Goal: Task Accomplishment & Management: Manage account settings

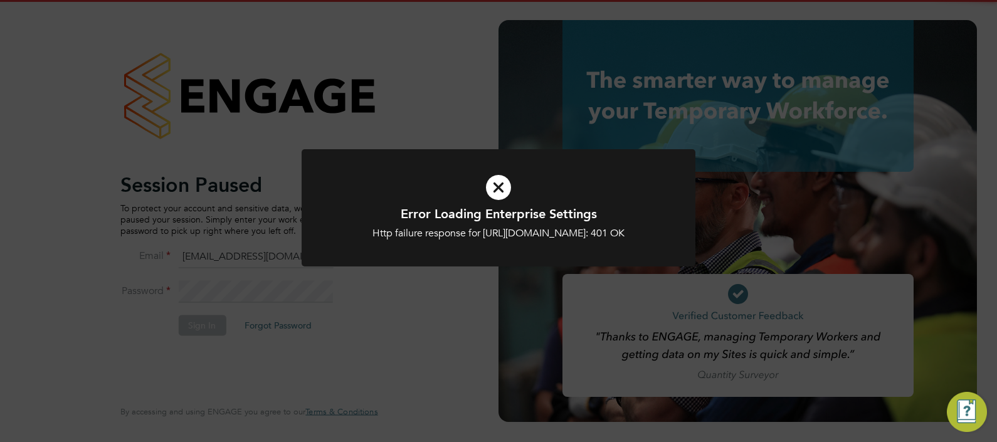
click at [466, 310] on div "Error Loading Enterprise Settings Http failure response for https://apleonatemp…" at bounding box center [498, 221] width 997 height 442
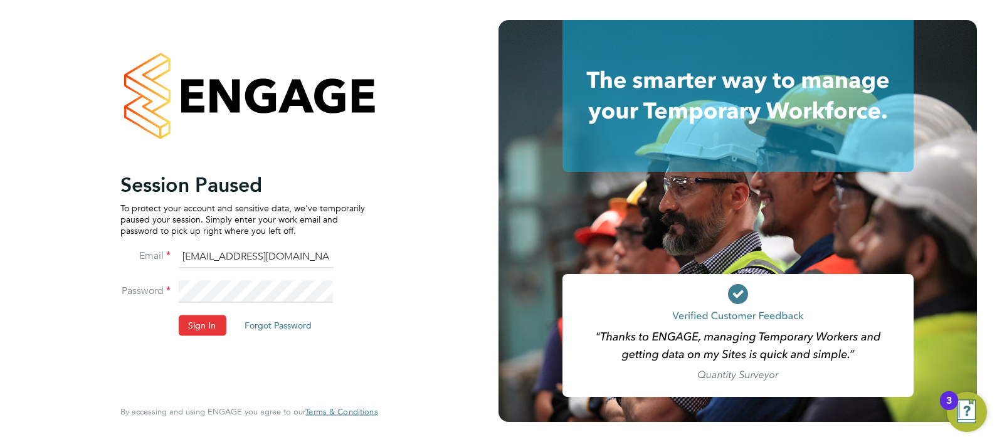
click at [226, 259] on input "ngb@pretiumresourcing.co.uk" at bounding box center [255, 257] width 155 height 23
type input "Sasha.apleona@pretiumresourcing.co.uk"
click at [196, 322] on button "Sign In" at bounding box center [202, 325] width 48 height 20
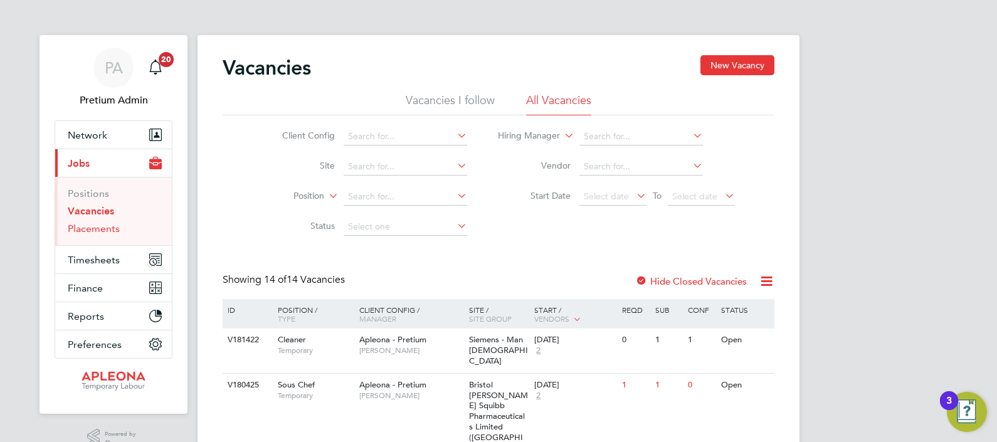
click at [99, 227] on link "Placements" at bounding box center [94, 229] width 52 height 12
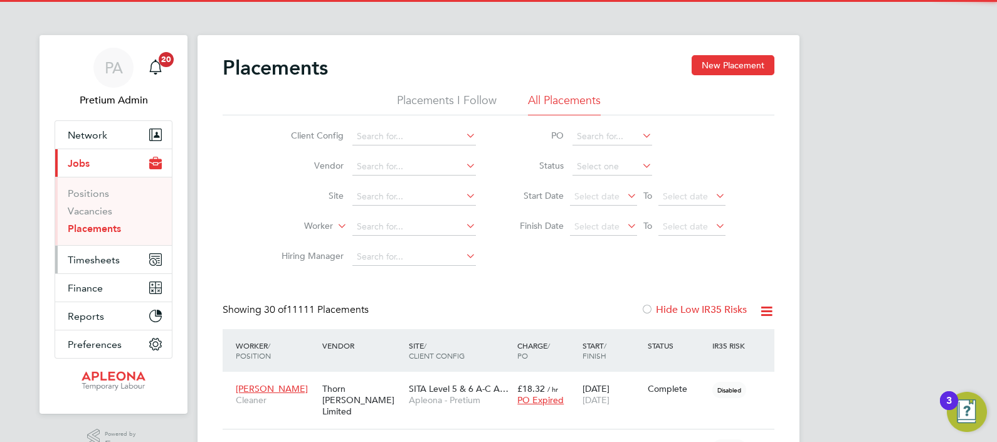
click at [95, 258] on span "Timesheets" at bounding box center [94, 260] width 52 height 12
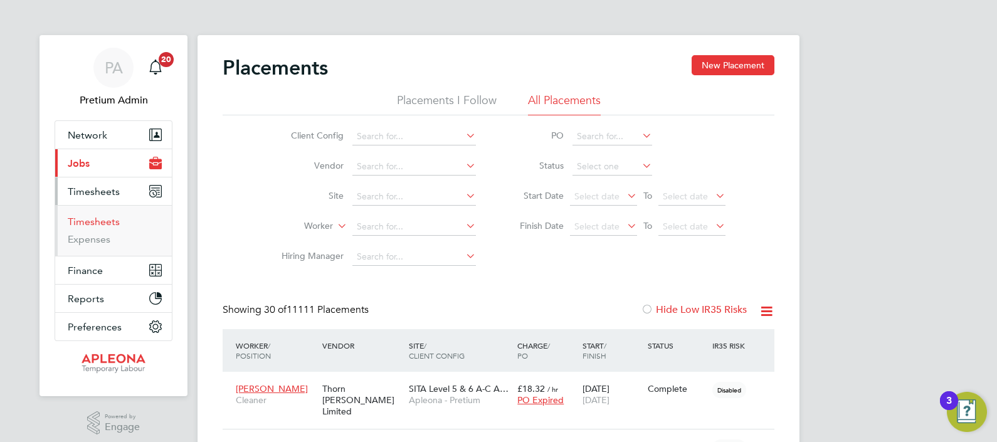
click at [93, 223] on link "Timesheets" at bounding box center [94, 222] width 52 height 12
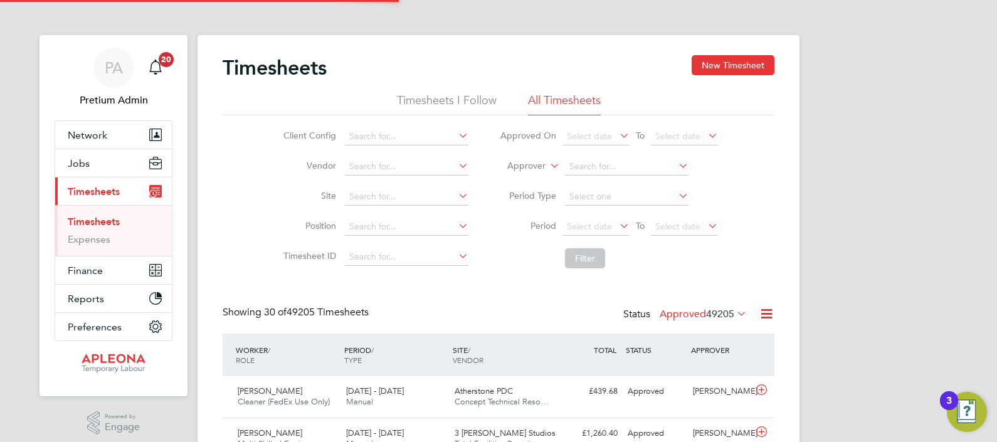
click at [529, 164] on label "Approver" at bounding box center [517, 166] width 56 height 13
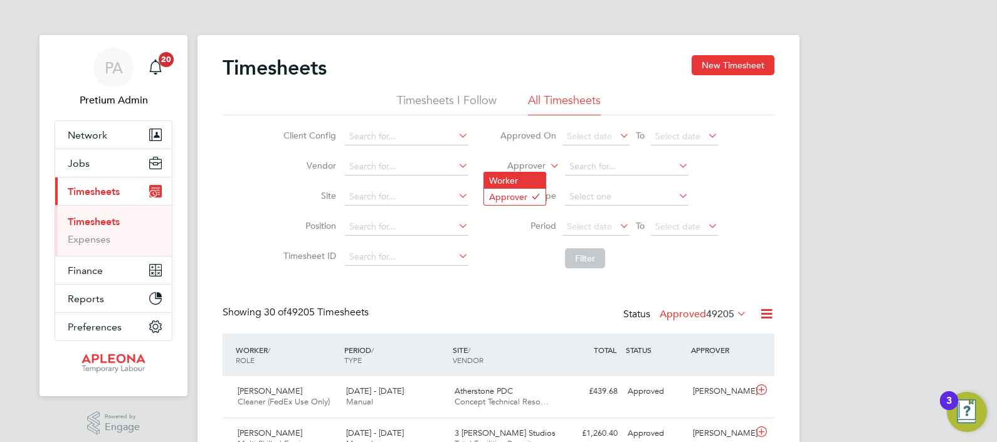
click at [533, 181] on li "Worker" at bounding box center [514, 180] width 61 height 16
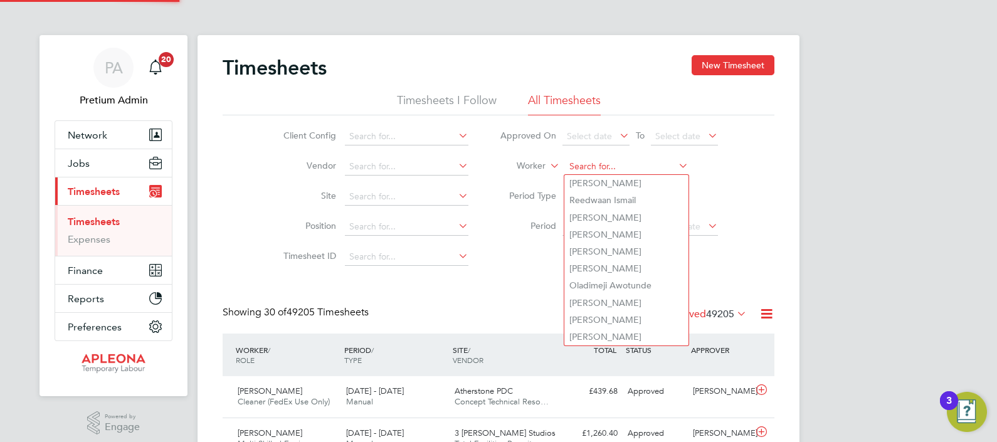
paste input "Frankline"
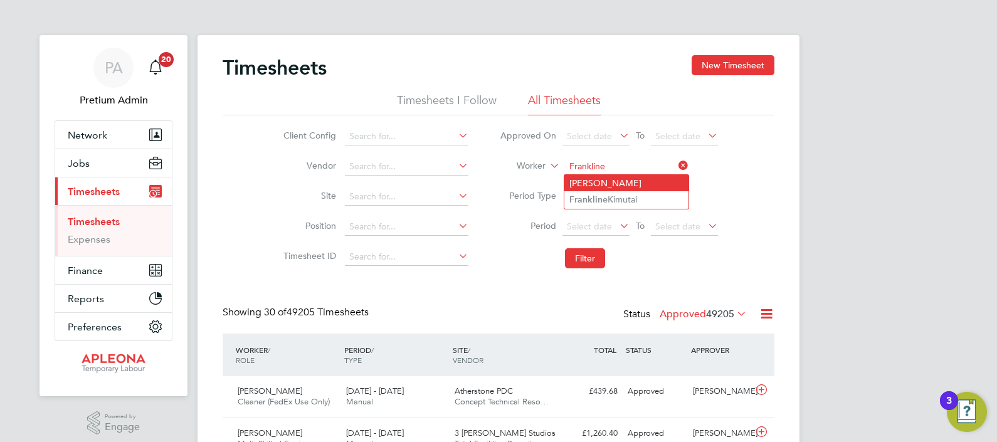
click at [649, 184] on li "Franklin Kelvin Kipruto" at bounding box center [626, 183] width 124 height 16
type input "Franklin Kelvin Kipruto"
click at [599, 162] on input at bounding box center [626, 167] width 123 height 18
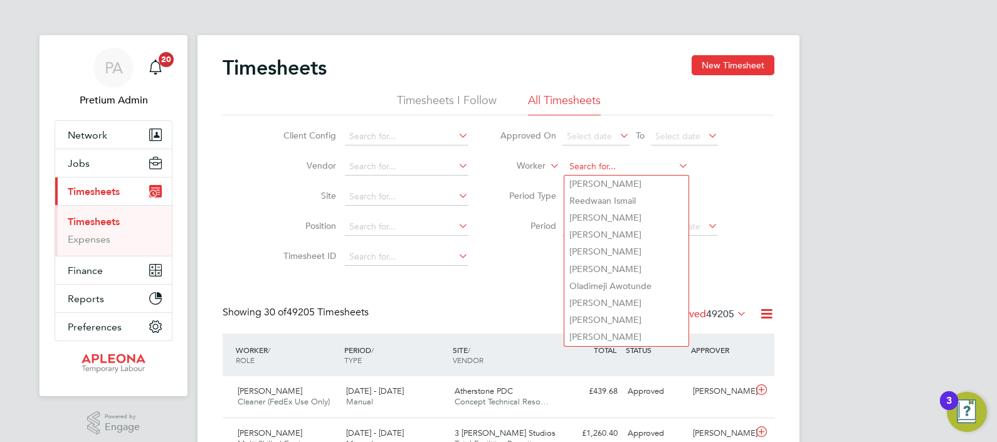
paste input "Frankline"
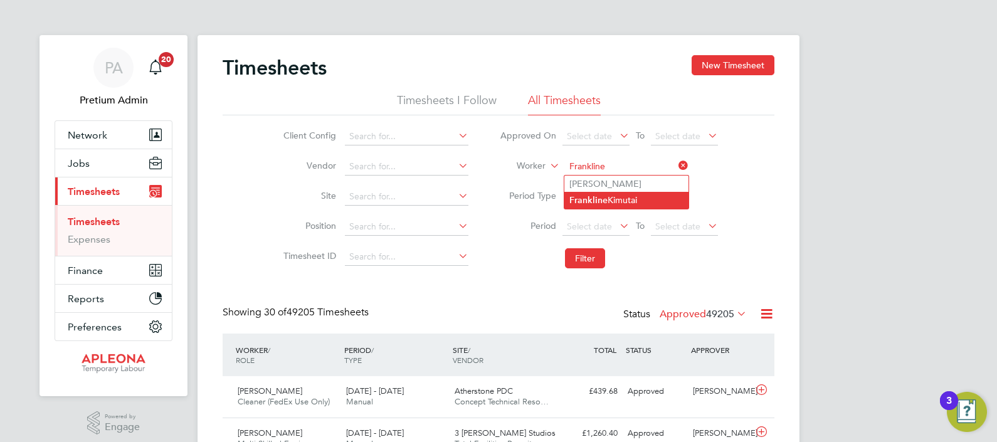
click at [651, 200] on li "Frankline Kimutai" at bounding box center [626, 200] width 124 height 17
type input "[PERSON_NAME]"
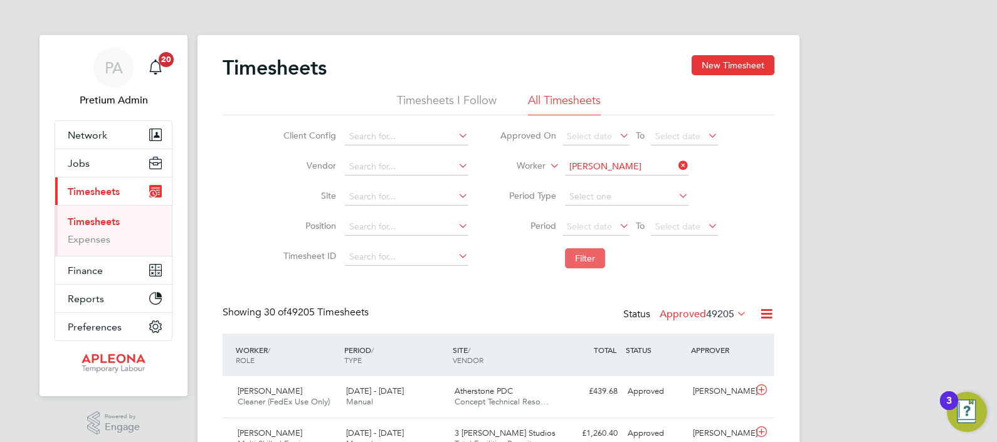
click at [595, 255] on button "Filter" at bounding box center [585, 258] width 40 height 20
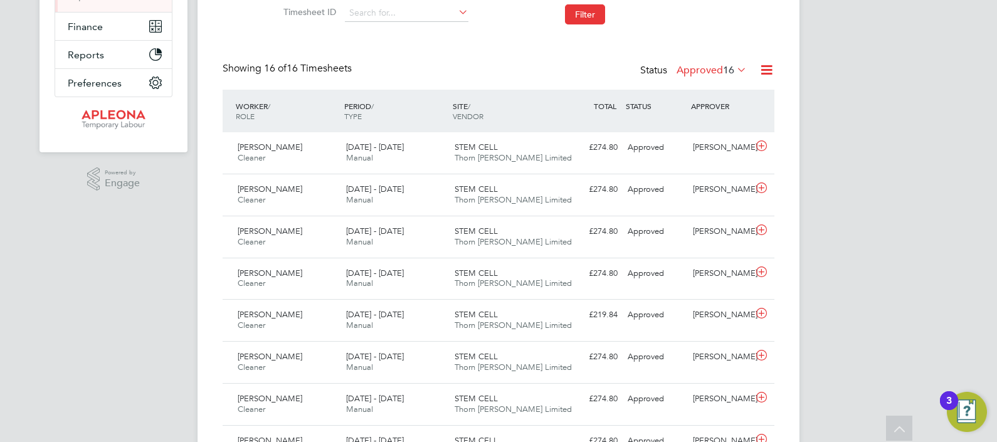
click at [699, 75] on label "Approved 16" at bounding box center [711, 70] width 70 height 13
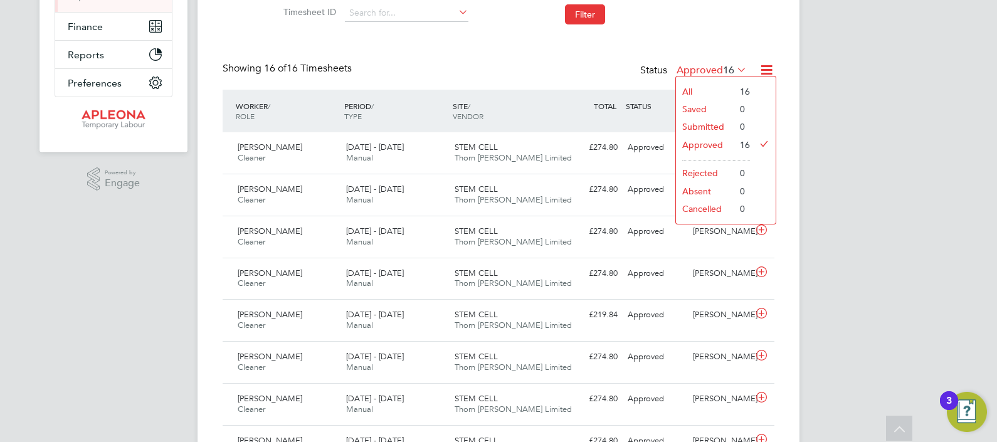
click at [449, 67] on div "Showing 16 of 16 Timesheets Status Approved 16" at bounding box center [499, 76] width 552 height 28
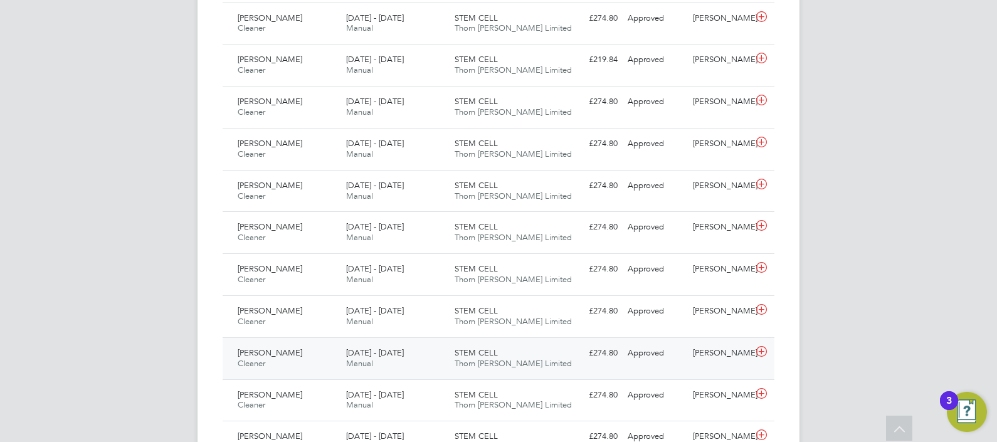
scroll to position [491, 0]
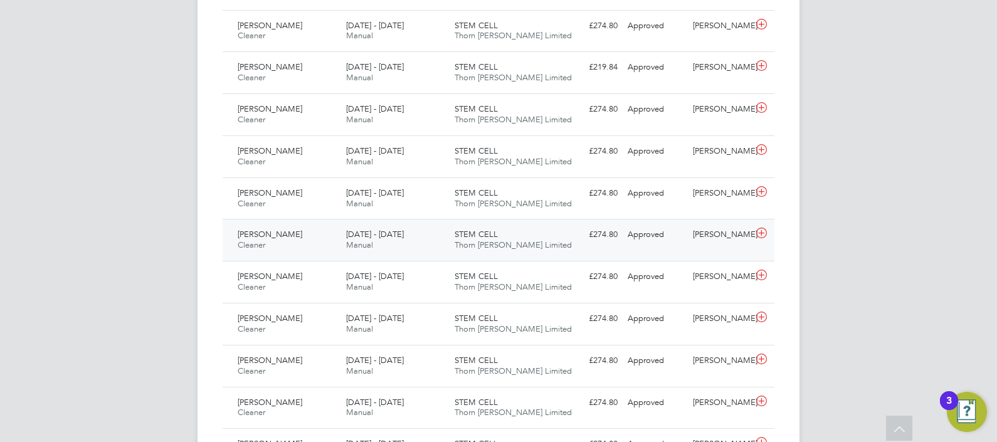
click at [404, 230] on span "26 Jul - 1 Aug 2025" at bounding box center [375, 234] width 58 height 11
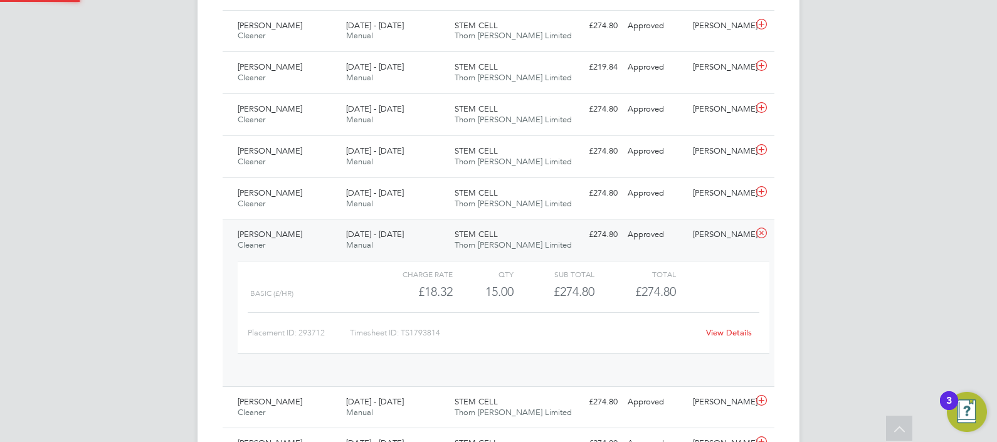
scroll to position [21, 122]
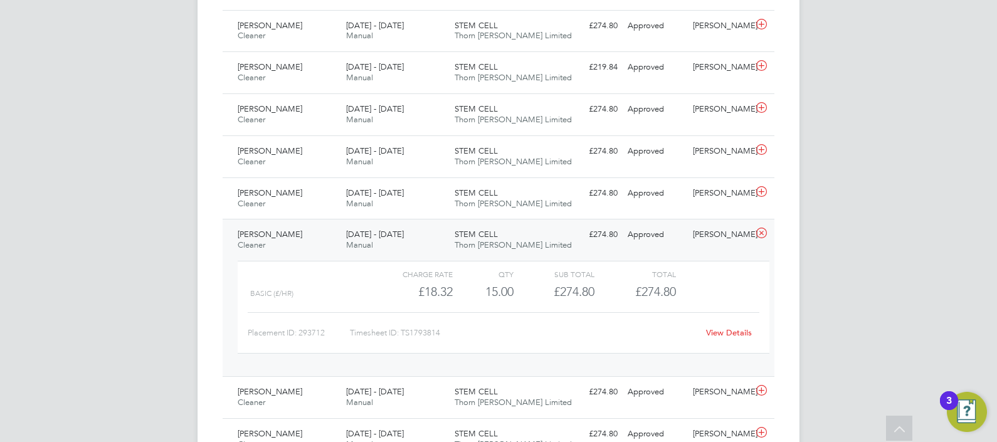
click at [728, 330] on link "View Details" at bounding box center [729, 332] width 46 height 11
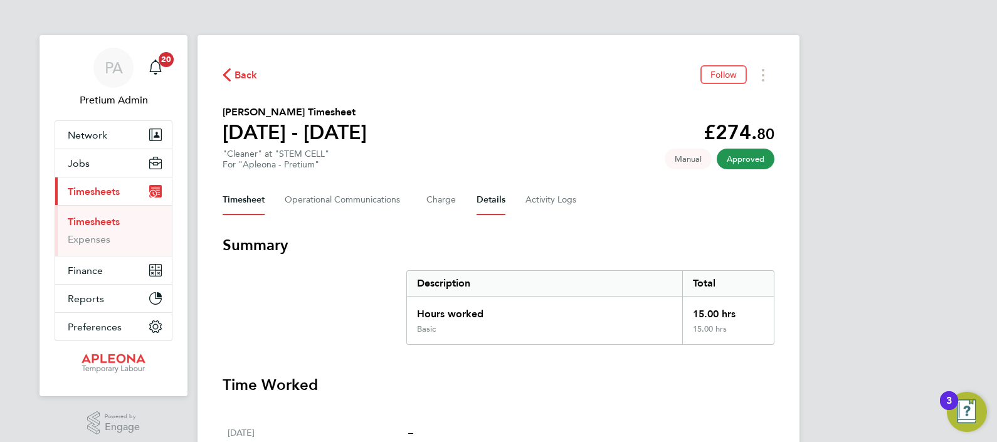
click at [490, 203] on button "Details" at bounding box center [490, 200] width 29 height 30
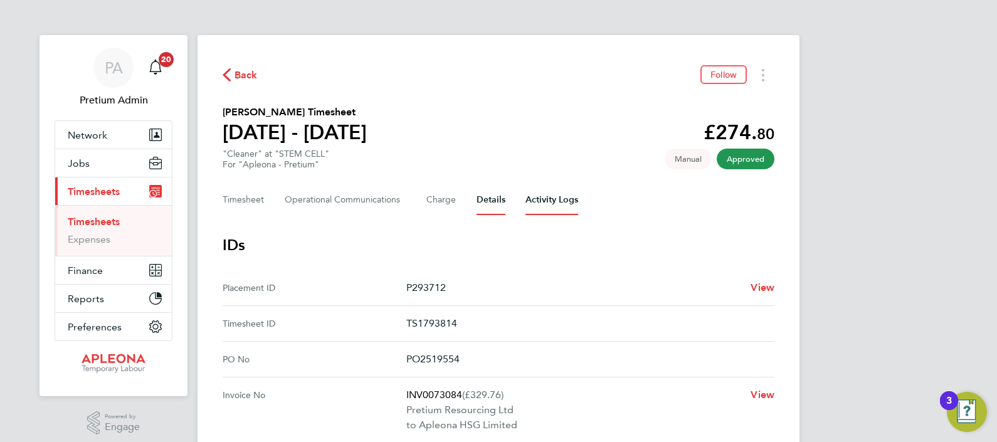
click at [546, 199] on Logs-tab "Activity Logs" at bounding box center [551, 200] width 53 height 30
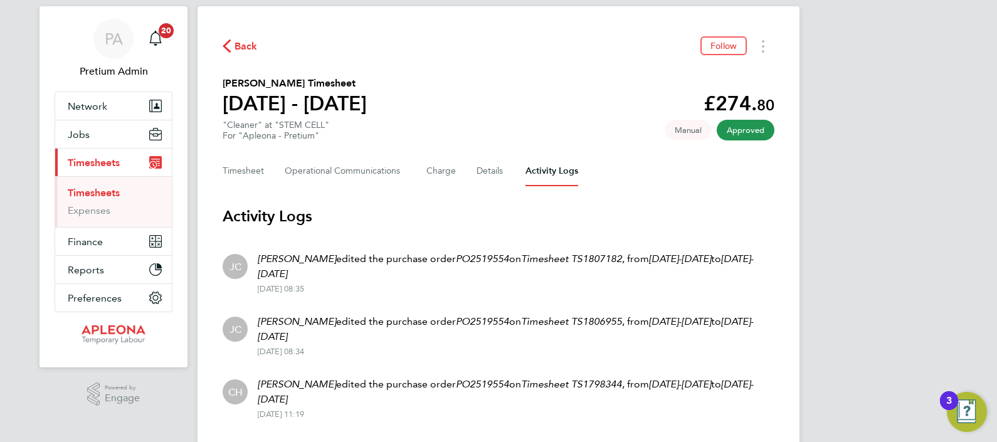
scroll to position [29, 0]
drag, startPoint x: 389, startPoint y: 254, endPoint x: 505, endPoint y: 263, distance: 116.2
click at [505, 263] on p "[PERSON_NAME] edited the purchase order PO2519554 on Timesheet TS1807182 , from…" at bounding box center [516, 266] width 516 height 30
drag, startPoint x: 505, startPoint y: 263, endPoint x: 407, endPoint y: 259, distance: 97.8
click at [407, 259] on p "[PERSON_NAME] edited the purchase order PO2519554 on Timesheet TS1807182 , from…" at bounding box center [516, 266] width 516 height 30
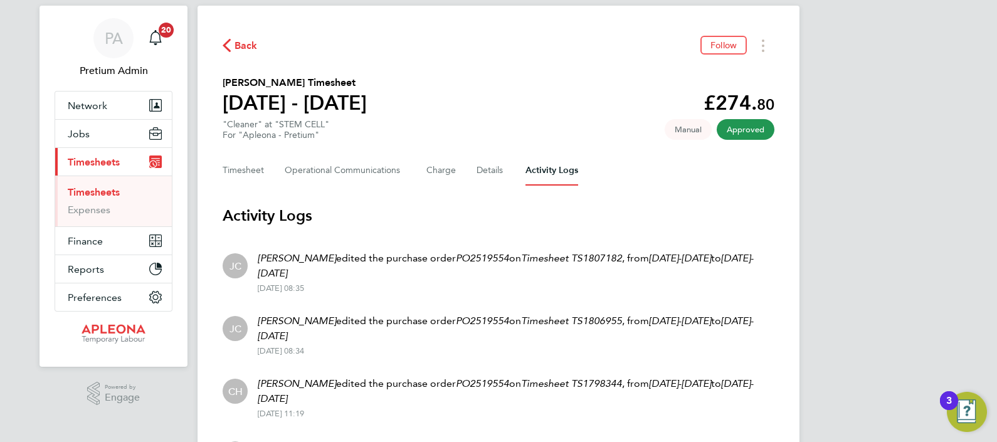
click at [540, 256] on em "Timesheet" at bounding box center [545, 258] width 48 height 12
drag, startPoint x: 315, startPoint y: 324, endPoint x: 432, endPoint y: 343, distance: 118.7
click at [432, 343] on div "[PERSON_NAME] edited the purchase order PO2519554 on Timesheet TS1806955 , from…" at bounding box center [511, 334] width 526 height 43
drag, startPoint x: 432, startPoint y: 343, endPoint x: 376, endPoint y: 384, distance: 69.1
click at [376, 384] on p "[PERSON_NAME] edited the purchase order PO2519554 on Timesheet TS1798344 , from…" at bounding box center [516, 391] width 516 height 30
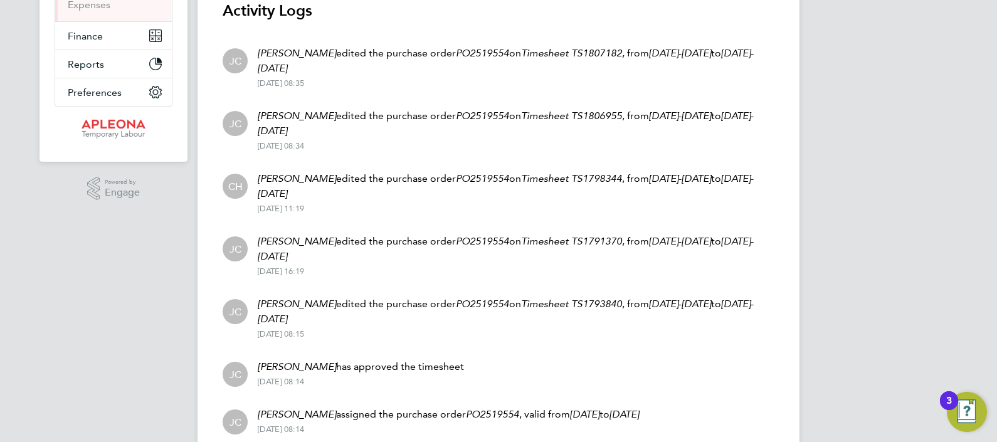
scroll to position [233, 0]
drag, startPoint x: 411, startPoint y: 326, endPoint x: 342, endPoint y: 189, distance: 153.0
click at [342, 189] on ul "[PERSON_NAME] edited the purchase order PO2519554 on Timesheet TS1807182 , from…" at bounding box center [499, 289] width 552 height 504
drag, startPoint x: 342, startPoint y: 189, endPoint x: 293, endPoint y: 120, distance: 84.7
click at [293, 120] on em "[PERSON_NAME]" at bounding box center [297, 117] width 78 height 12
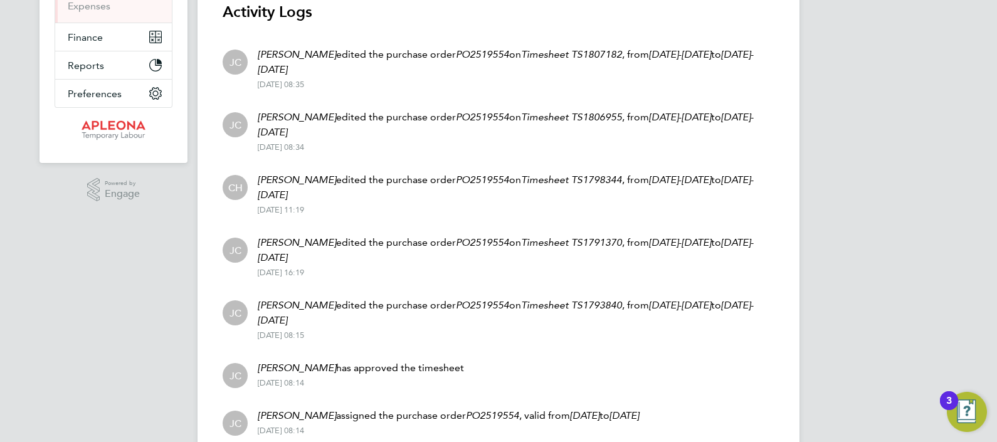
drag, startPoint x: 343, startPoint y: 83, endPoint x: 236, endPoint y: 44, distance: 114.0
click at [236, 44] on li "[PERSON_NAME] edited the purchase order PO2519554 on Timesheet TS1807182 , from…" at bounding box center [499, 68] width 552 height 63
drag, startPoint x: 236, startPoint y: 44, endPoint x: 437, endPoint y: 113, distance: 212.1
click at [437, 113] on p "[PERSON_NAME] edited the purchase order PO2519554 on Timesheet TS1806955 , from…" at bounding box center [516, 125] width 516 height 30
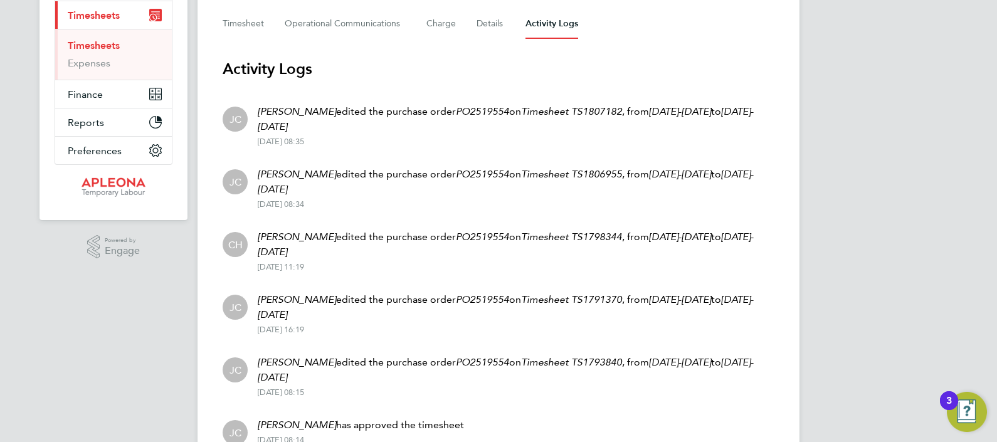
scroll to position [175, 0]
drag, startPoint x: 389, startPoint y: 150, endPoint x: 232, endPoint y: 104, distance: 163.4
click at [232, 104] on li "[PERSON_NAME] edited the purchase order PO2519554 on Timesheet TS1807182 , from…" at bounding box center [499, 126] width 552 height 63
drag, startPoint x: 232, startPoint y: 104, endPoint x: 382, endPoint y: 142, distance: 155.1
click at [382, 142] on div "[DATE] 08:35" at bounding box center [516, 143] width 516 height 10
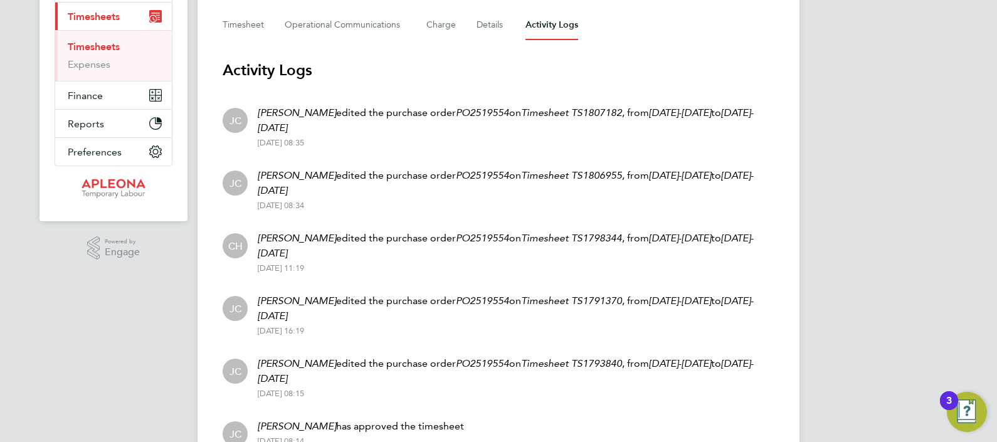
click at [317, 134] on p "[PERSON_NAME] edited the purchase order PO2519554 on Timesheet TS1807182 , from…" at bounding box center [516, 120] width 516 height 30
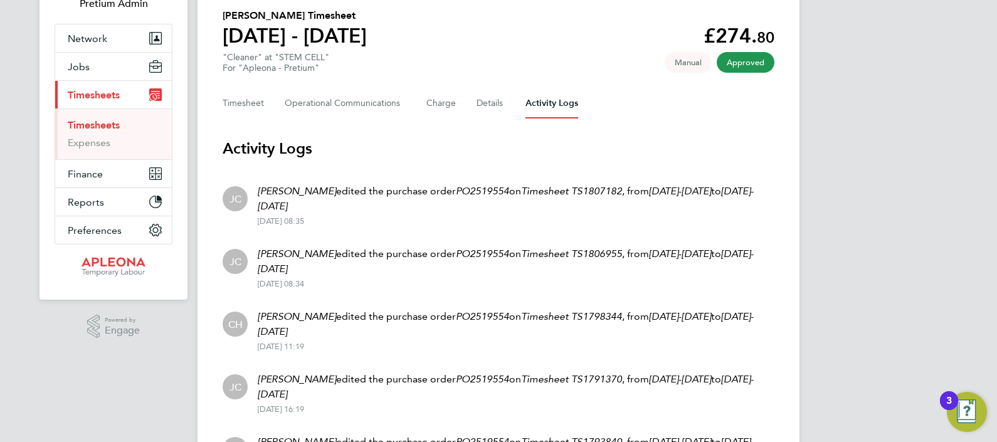
drag, startPoint x: 397, startPoint y: 212, endPoint x: 284, endPoint y: 176, distance: 118.5
click at [284, 176] on li "[PERSON_NAME] edited the purchase order PO2519554 on Timesheet TS1807182 , from…" at bounding box center [499, 205] width 552 height 63
drag, startPoint x: 284, startPoint y: 176, endPoint x: 464, endPoint y: 191, distance: 181.1
click at [464, 191] on em "PO2519554" at bounding box center [482, 191] width 53 height 12
click at [456, 190] on em "PO2519554" at bounding box center [482, 191] width 53 height 12
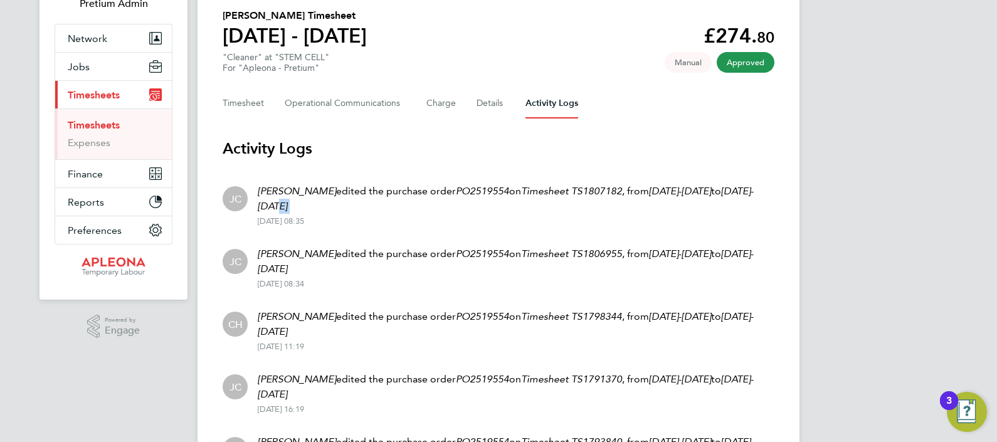
drag, startPoint x: 254, startPoint y: 221, endPoint x: 349, endPoint y: 214, distance: 95.6
click at [349, 214] on div "[PERSON_NAME] edited the purchase order PO2519554 on Timesheet TS1807182 , from…" at bounding box center [511, 205] width 526 height 43
drag, startPoint x: 349, startPoint y: 214, endPoint x: 360, endPoint y: 281, distance: 67.9
click at [360, 281] on div "[DATE] 08:34" at bounding box center [516, 284] width 516 height 10
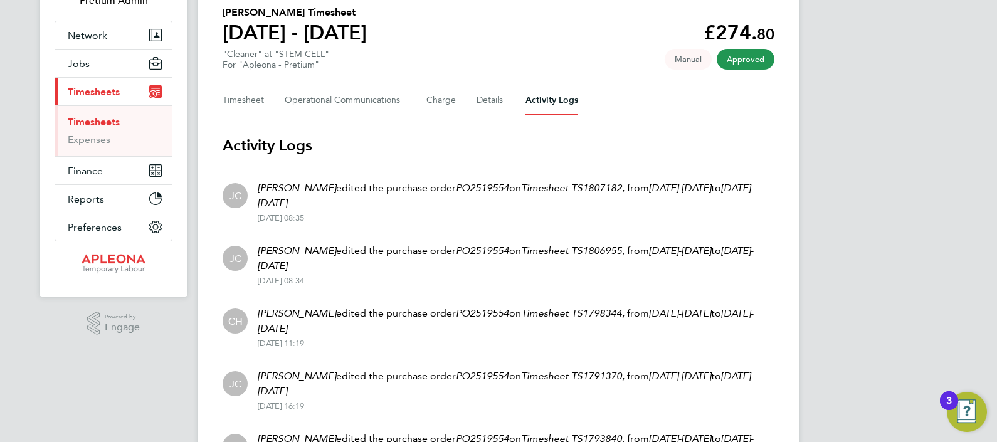
scroll to position [100, 0]
